Goal: Navigation & Orientation: Find specific page/section

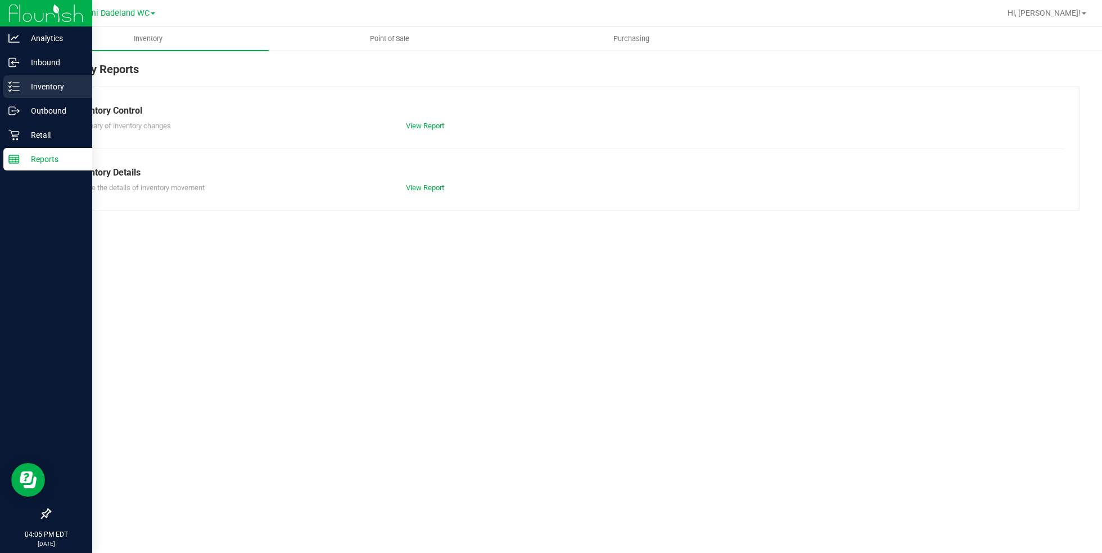
click at [57, 91] on p "Inventory" at bounding box center [53, 86] width 67 height 13
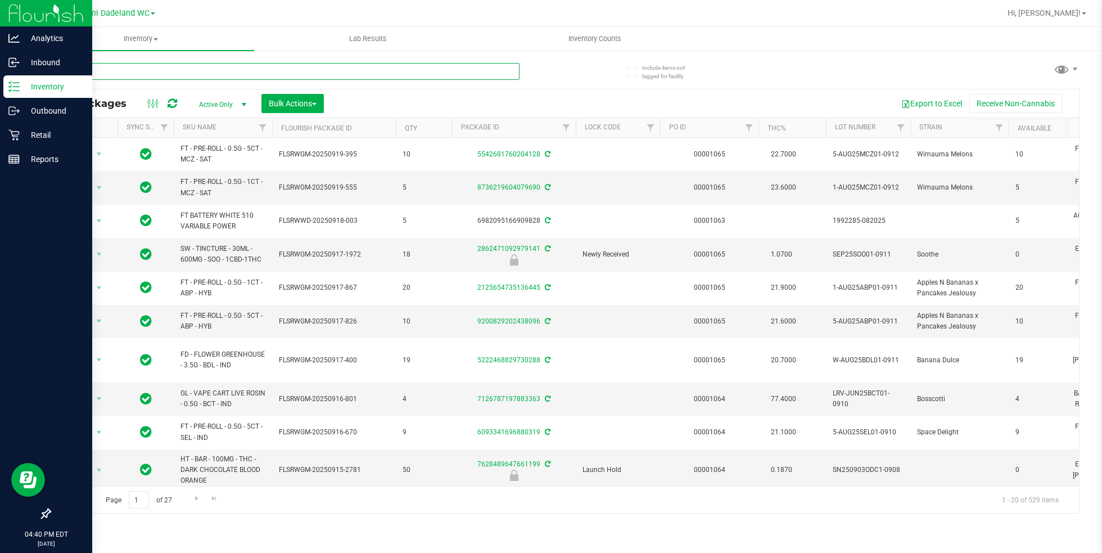
click at [258, 67] on input "text" at bounding box center [284, 71] width 470 height 17
click at [21, 135] on p "Retail" at bounding box center [53, 134] width 67 height 13
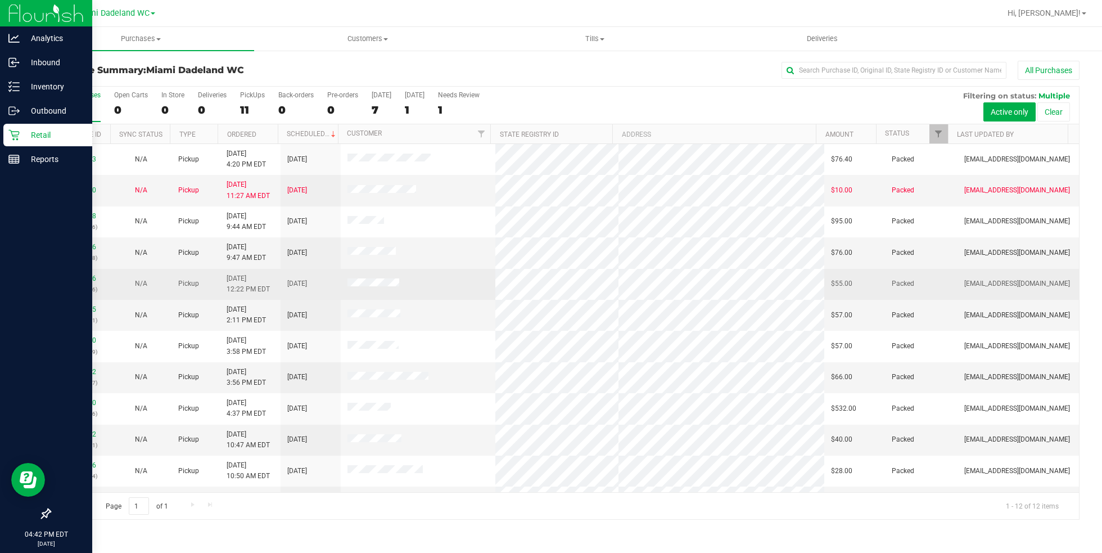
scroll to position [22, 0]
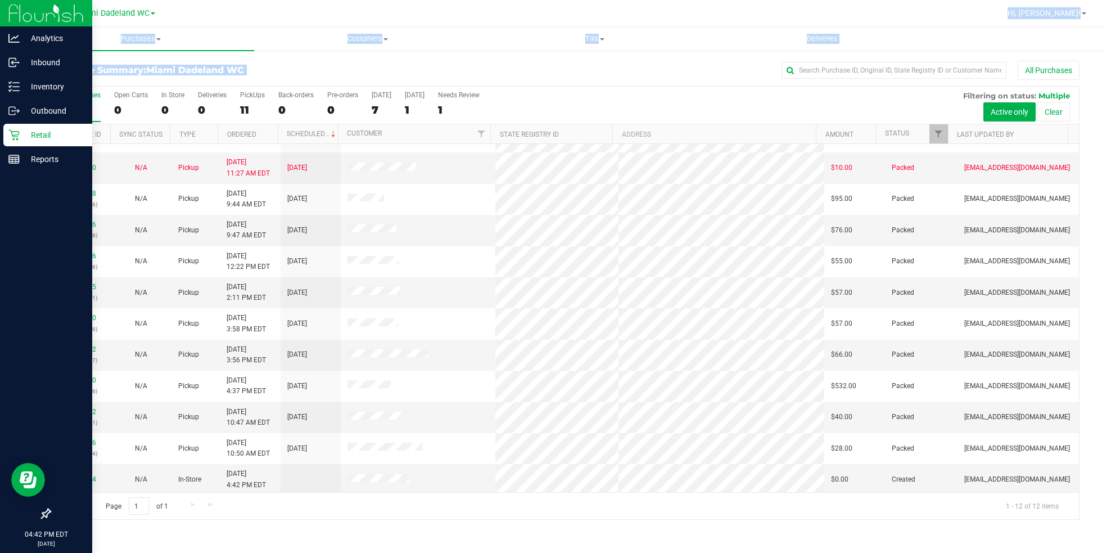
drag, startPoint x: 598, startPoint y: 79, endPoint x: 558, endPoint y: -21, distance: 107.8
click at [558, 0] on html "Analytics Inbound Inventory Outbound Retail Reports 04:42 PM EDT [DATE] 09/29 M…" at bounding box center [551, 276] width 1102 height 553
